Goal: Check status

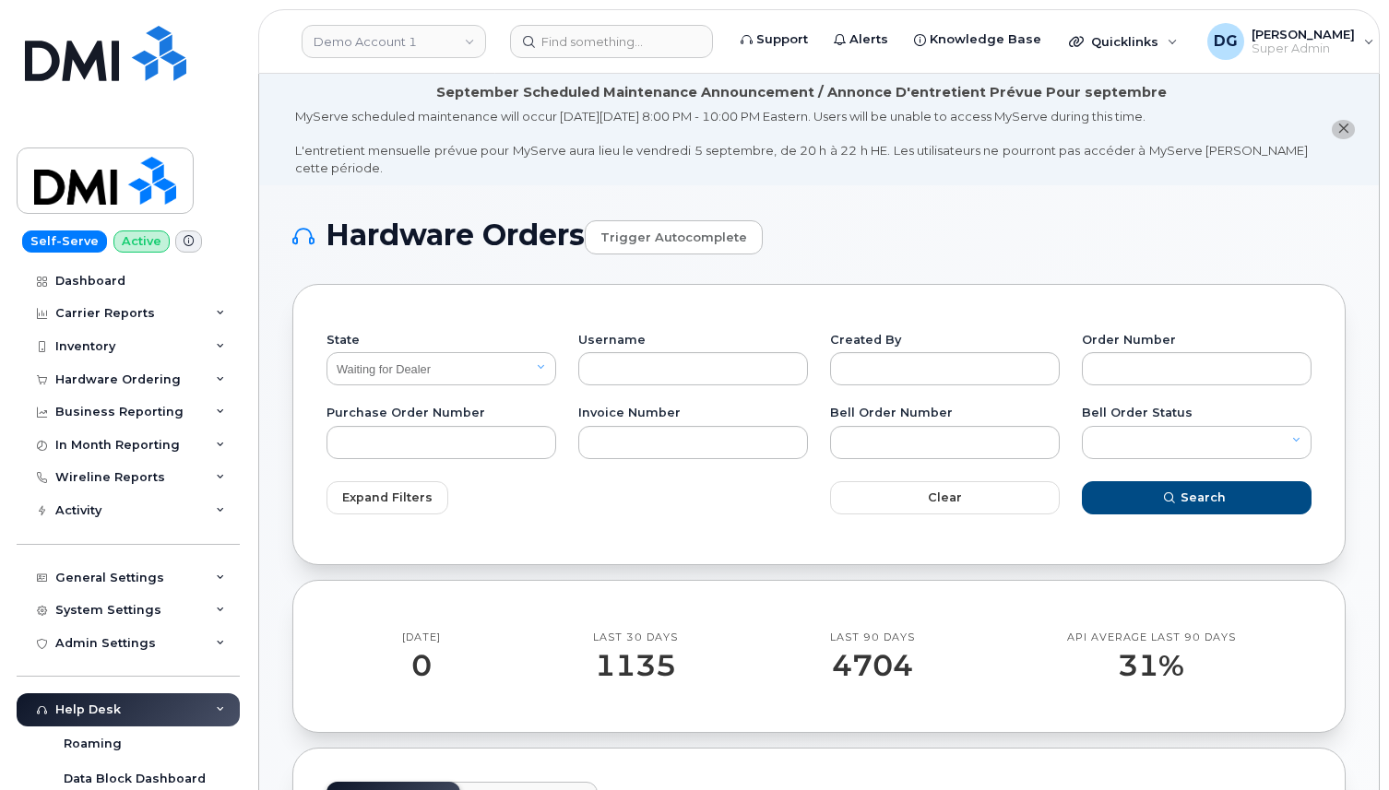
select select "Waiting for Dealer"
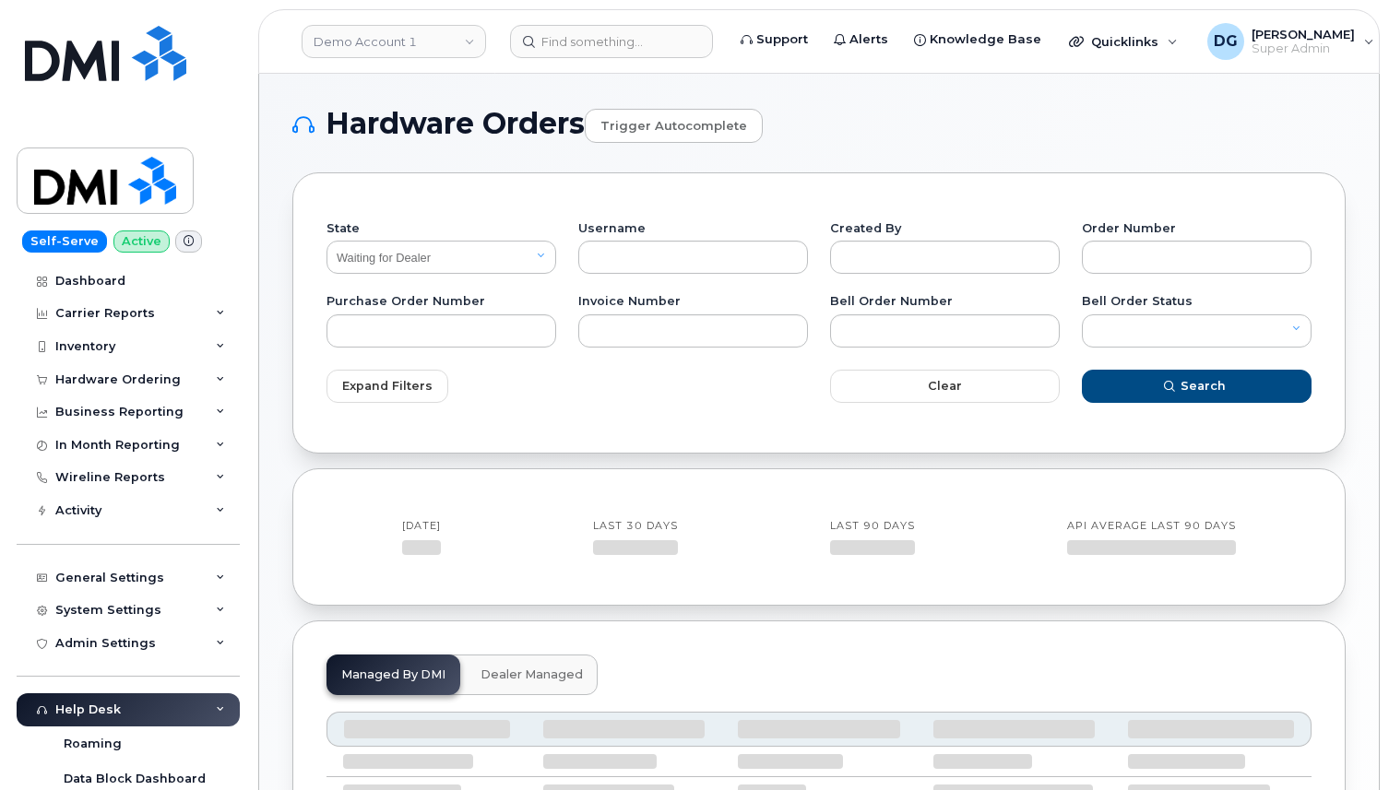
select select "Waiting for Dealer"
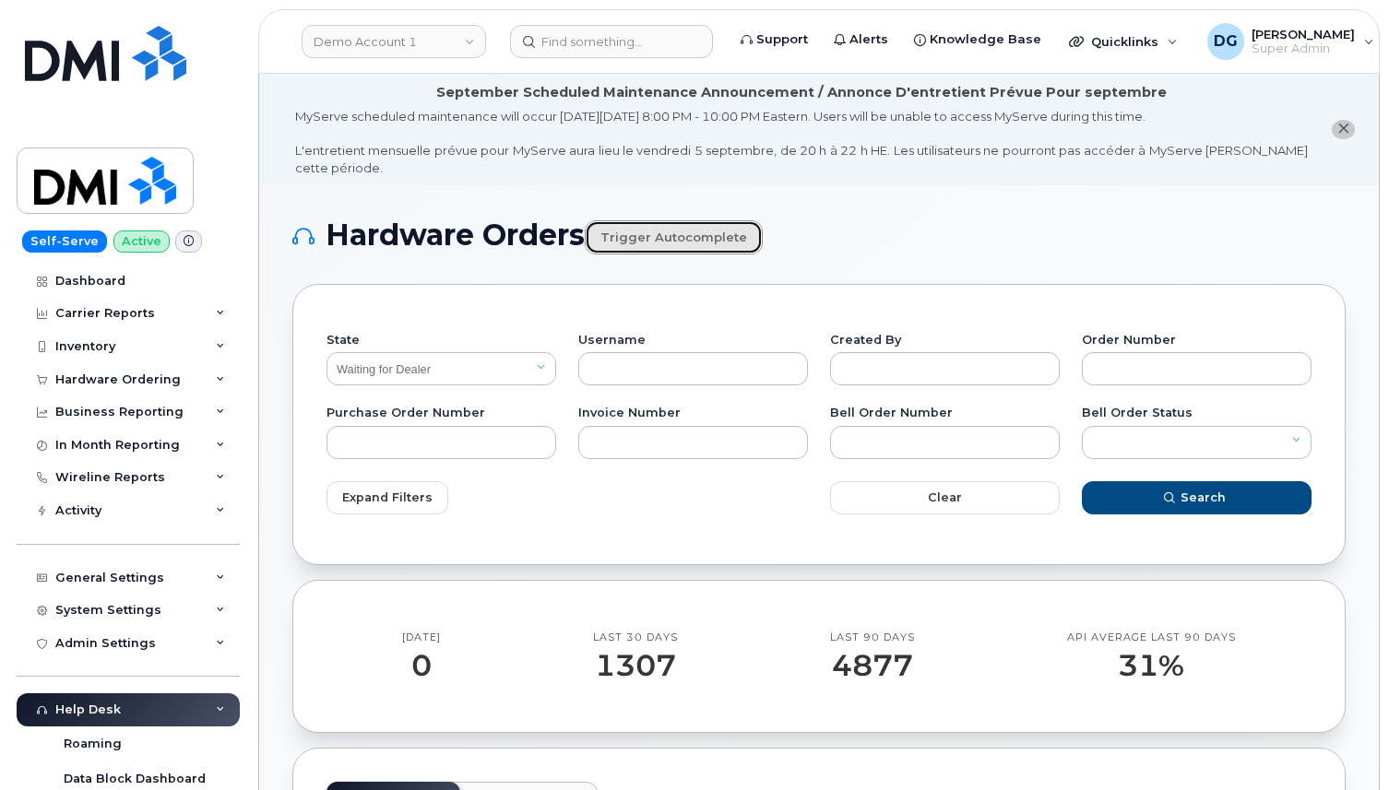
click at [646, 242] on link "Trigger autocomplete" at bounding box center [674, 237] width 178 height 34
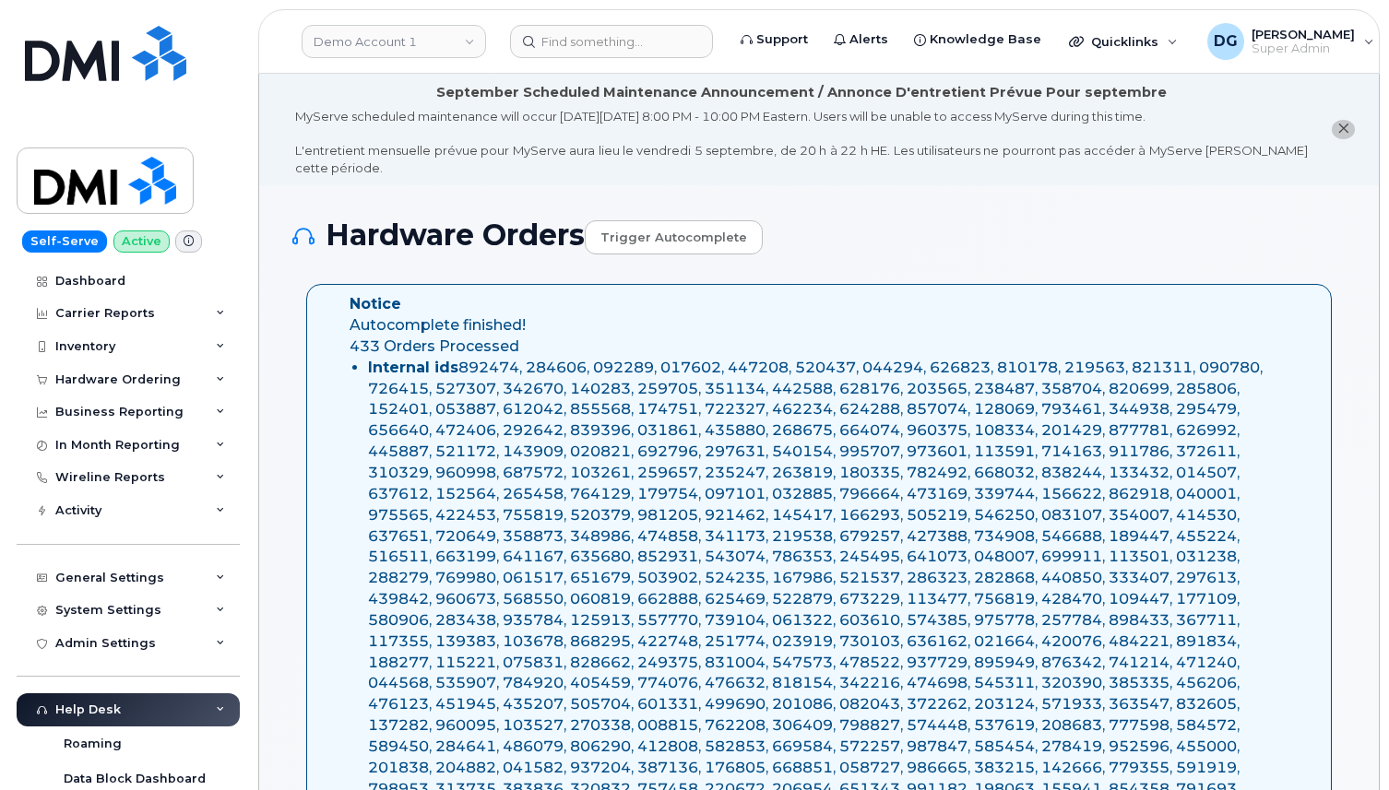
select select "Waiting for Dealer"
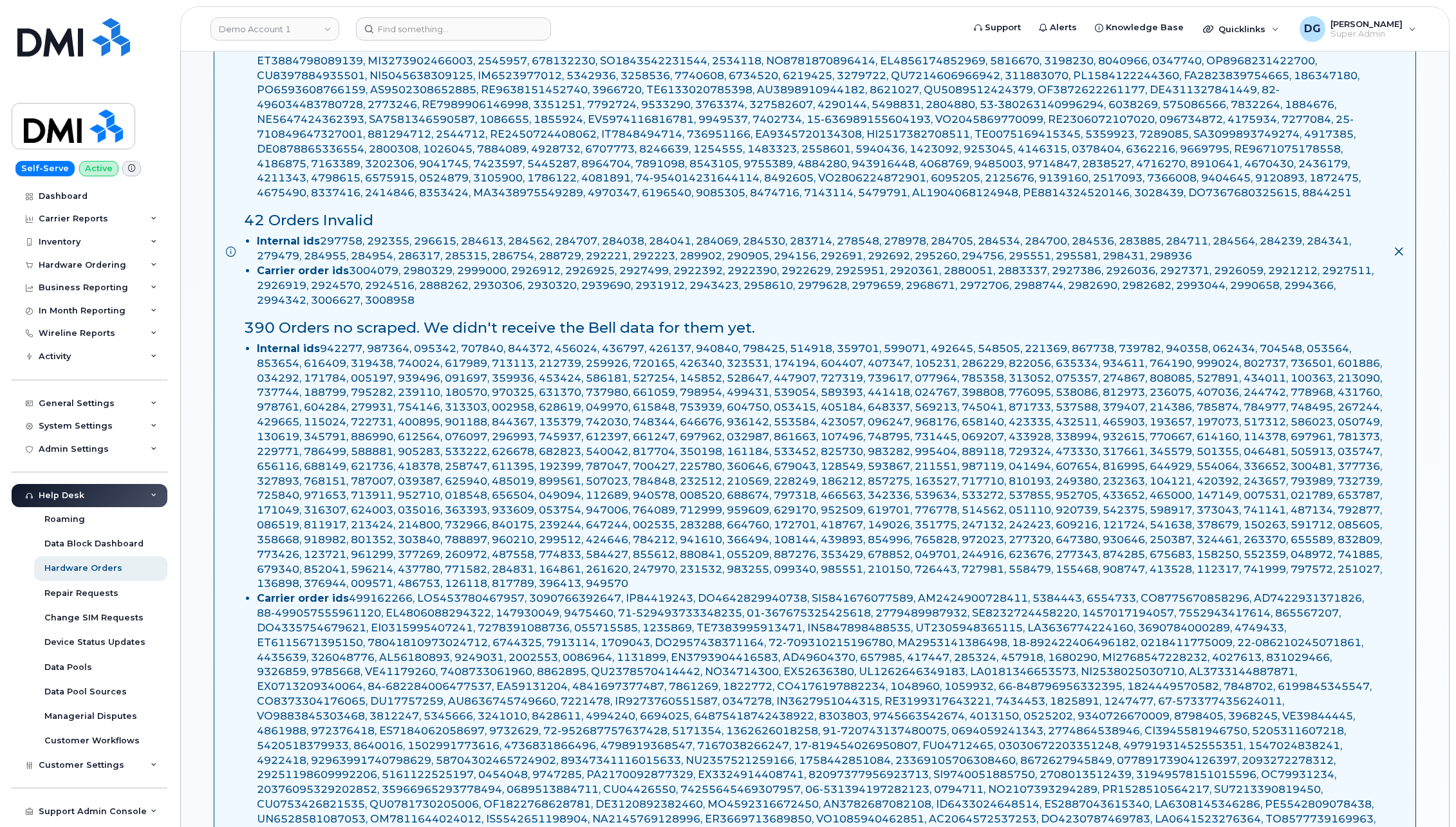
scroll to position [777, 0]
